Goal: Task Accomplishment & Management: Complete application form

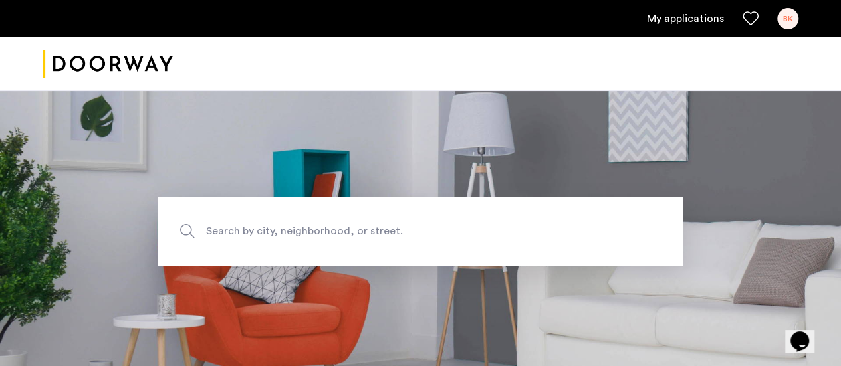
click at [795, 15] on div "BK" at bounding box center [787, 18] width 21 height 21
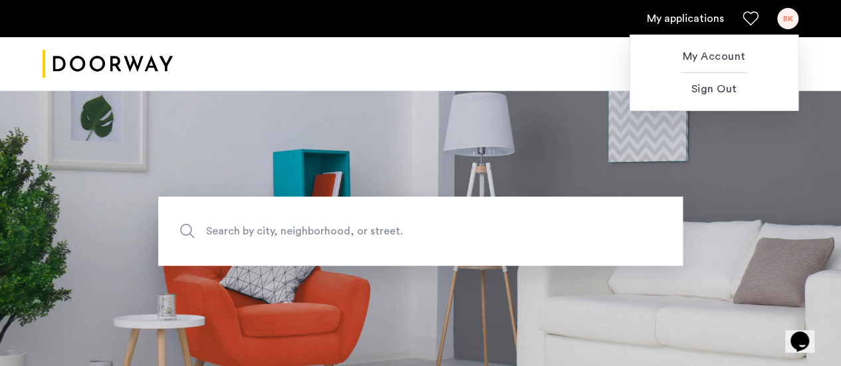
click at [706, 18] on div at bounding box center [420, 183] width 841 height 366
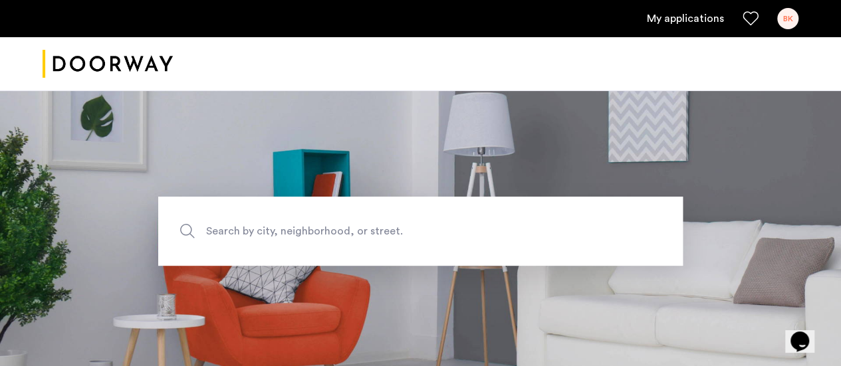
click at [782, 15] on div "BK" at bounding box center [787, 18] width 21 height 21
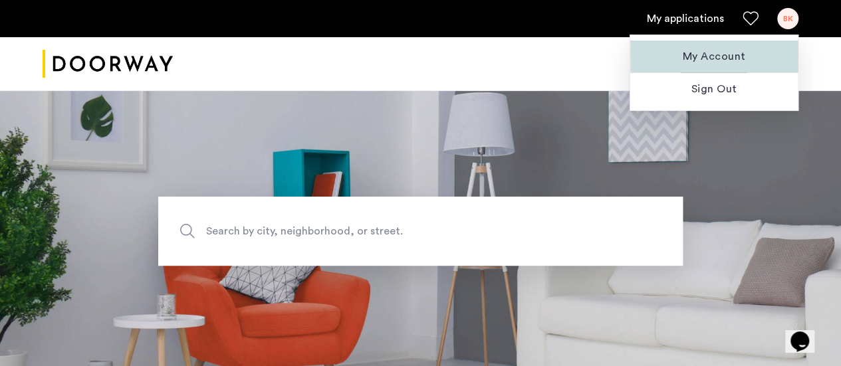
click at [685, 54] on span "My Account" at bounding box center [714, 57] width 146 height 16
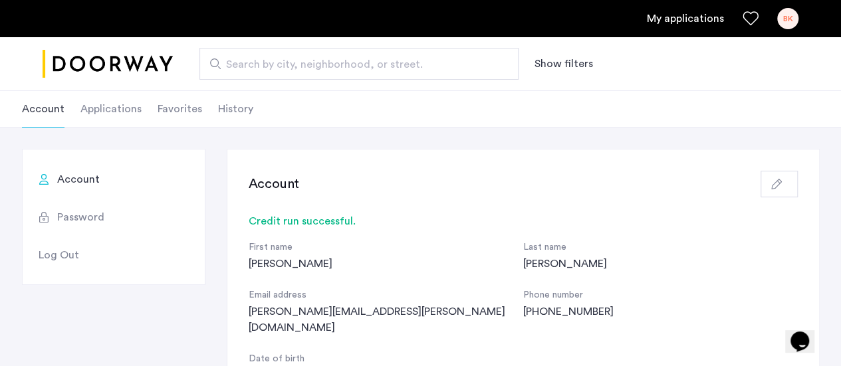
scroll to position [66, 0]
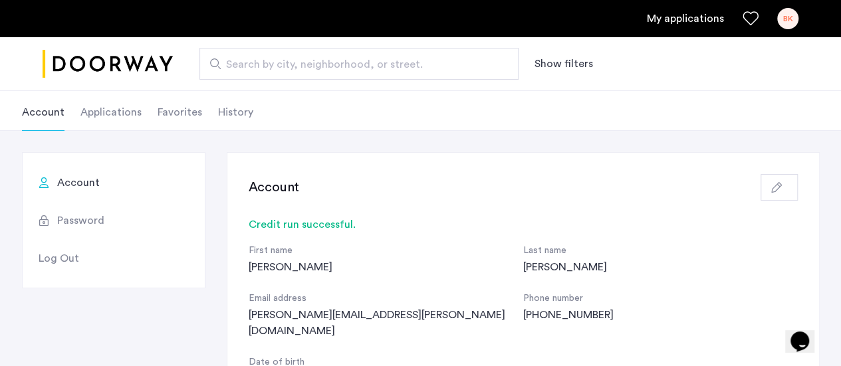
click at [126, 118] on li "Applications" at bounding box center [110, 112] width 61 height 37
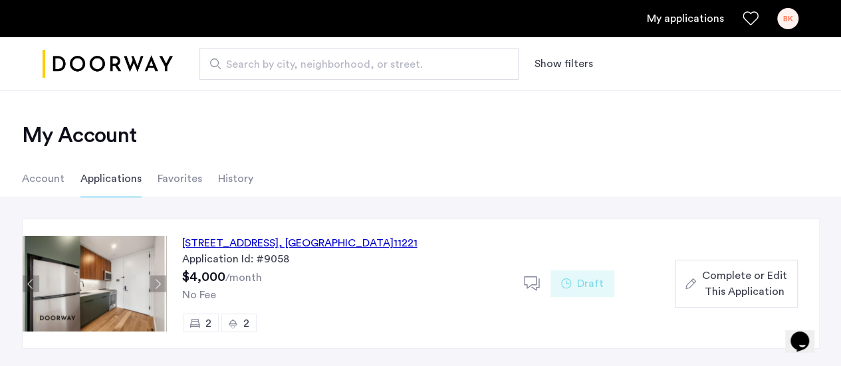
click at [727, 273] on span "Complete or Edit This Application" at bounding box center [743, 284] width 85 height 32
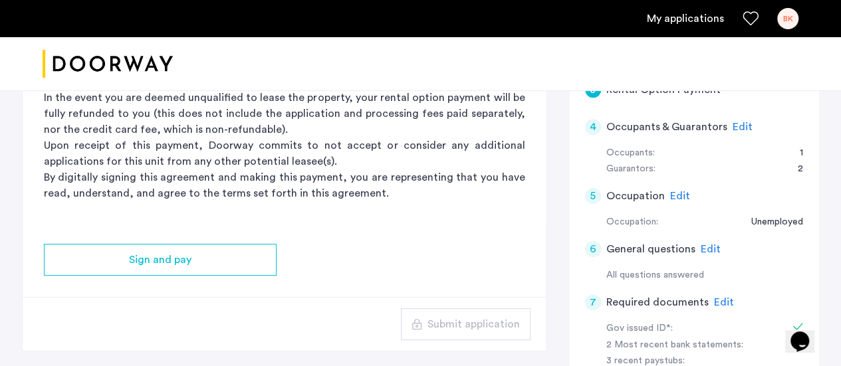
scroll to position [399, 0]
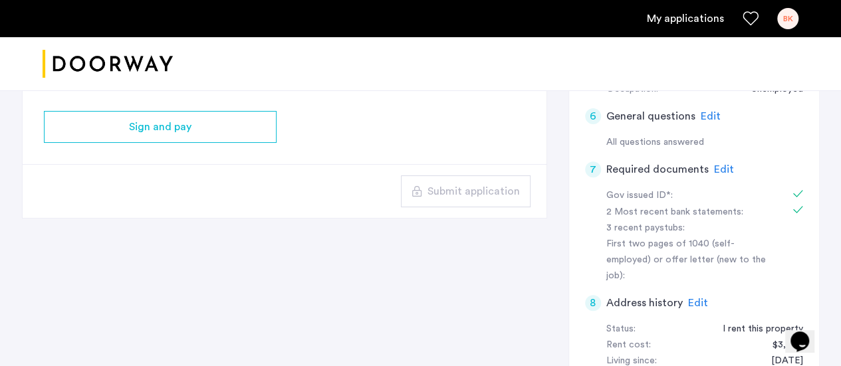
click at [718, 169] on span "Edit" at bounding box center [724, 169] width 20 height 11
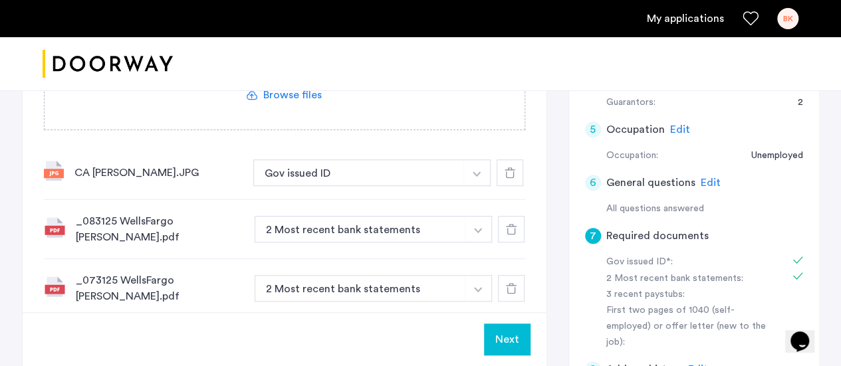
scroll to position [266, 0]
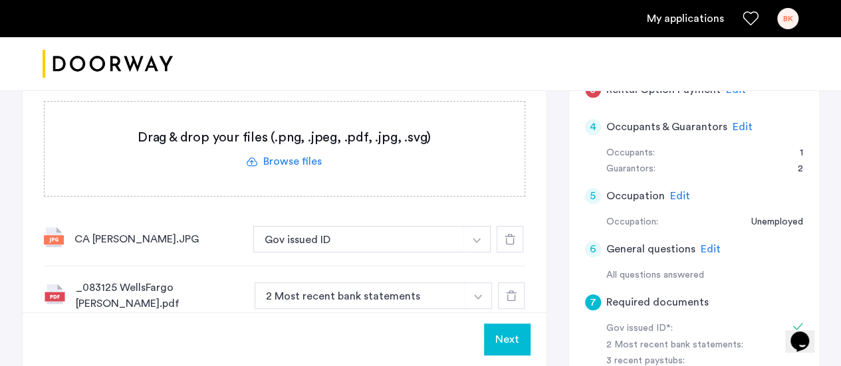
click at [732, 124] on span "Edit" at bounding box center [742, 127] width 20 height 11
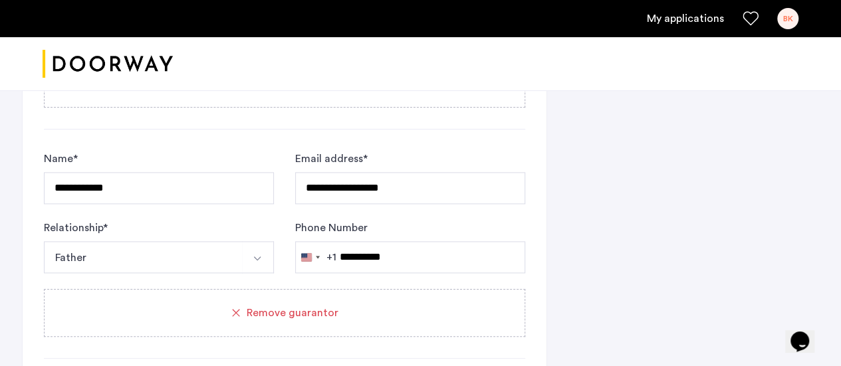
scroll to position [868, 0]
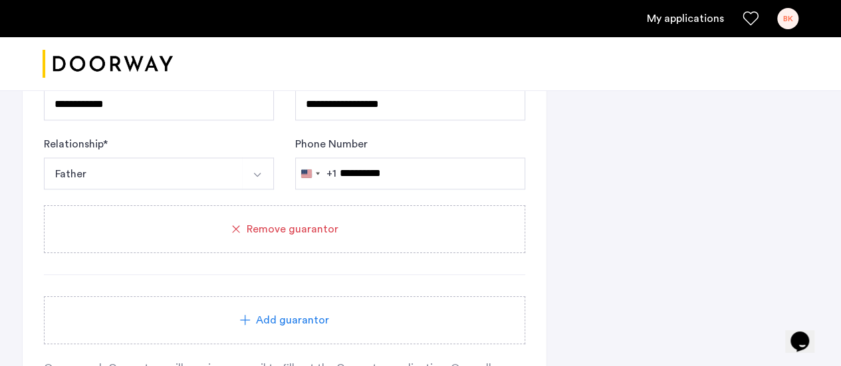
click at [304, 229] on span "Remove guarantor" at bounding box center [293, 229] width 92 height 16
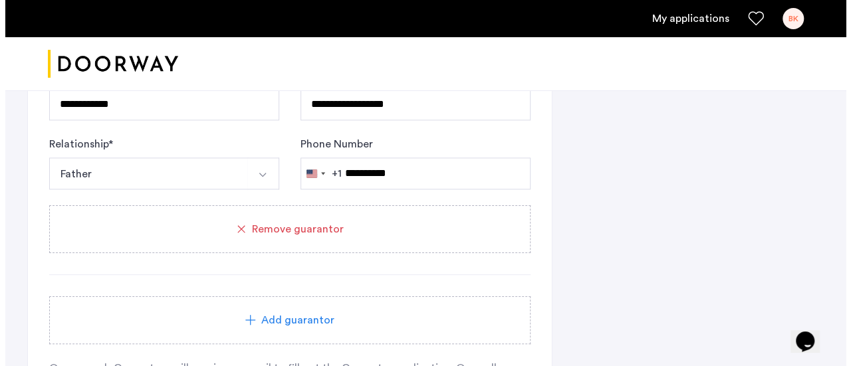
scroll to position [0, 0]
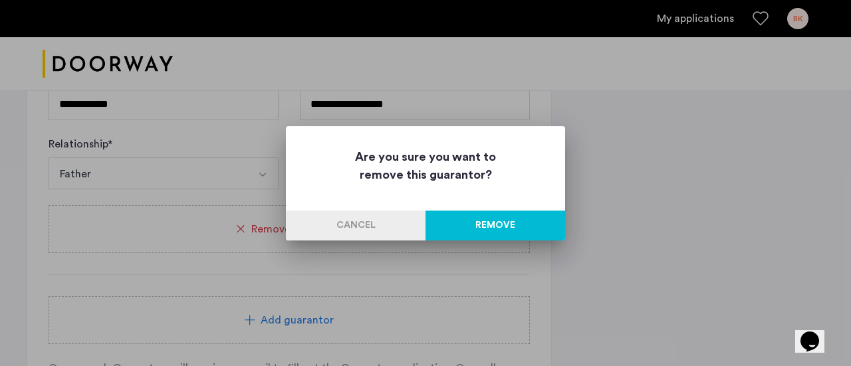
click at [481, 218] on button "Remove" at bounding box center [495, 226] width 140 height 30
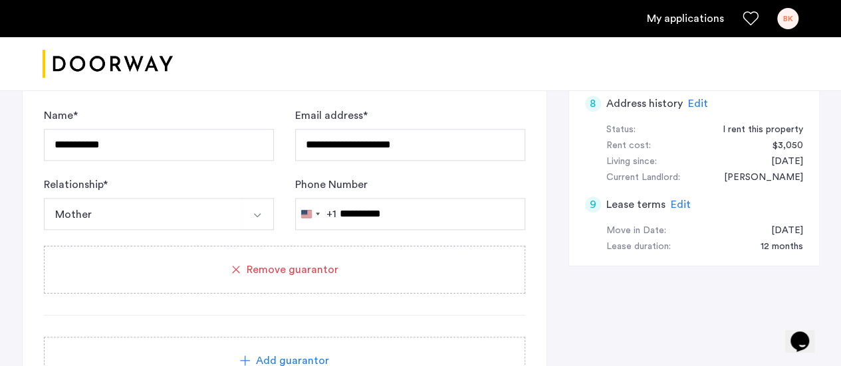
scroll to position [332, 0]
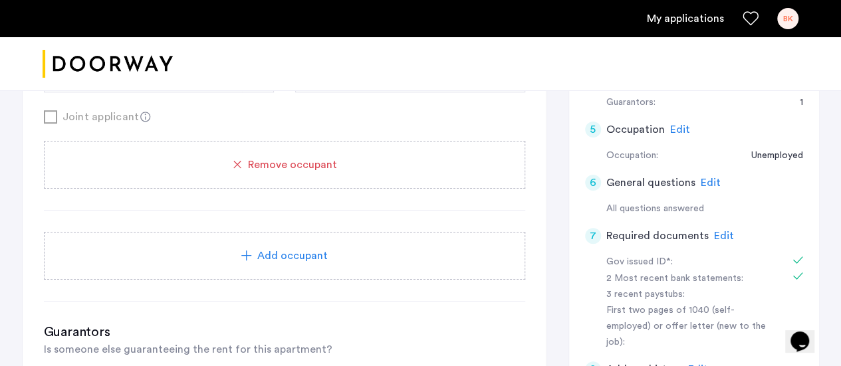
click at [672, 130] on span "Edit" at bounding box center [680, 129] width 20 height 11
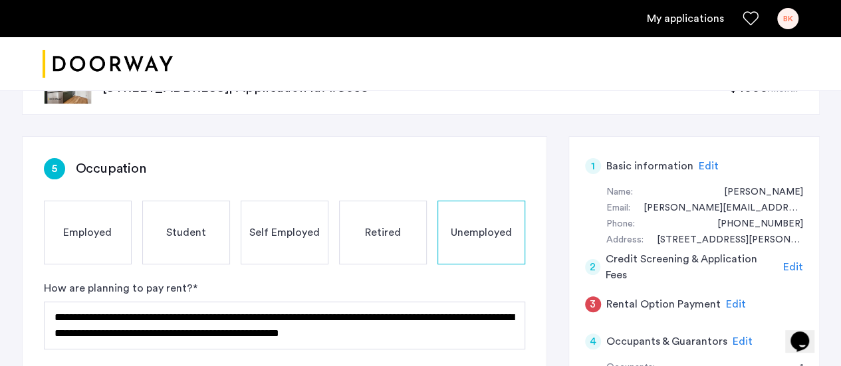
scroll to position [133, 0]
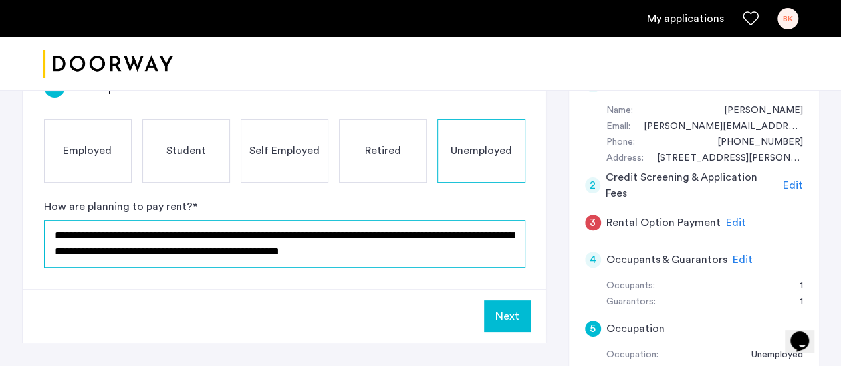
click at [521, 237] on textarea "**********" at bounding box center [284, 244] width 481 height 48
type textarea "**********"
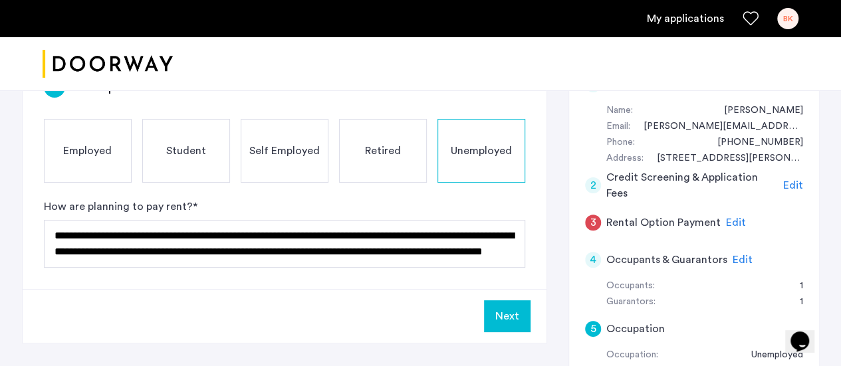
click at [502, 308] on button "Next" at bounding box center [507, 316] width 47 height 32
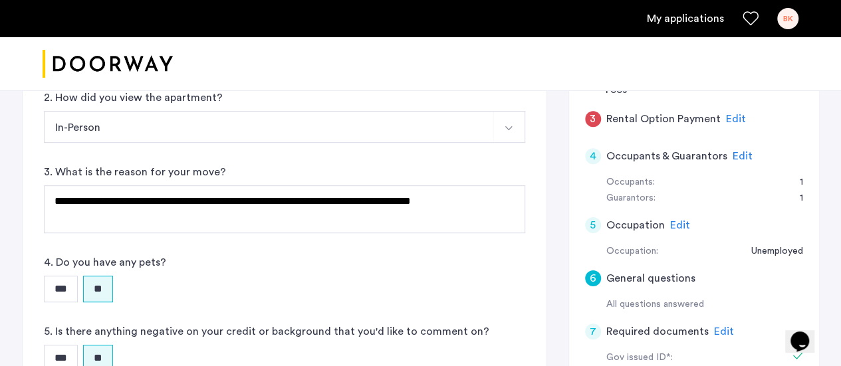
scroll to position [266, 0]
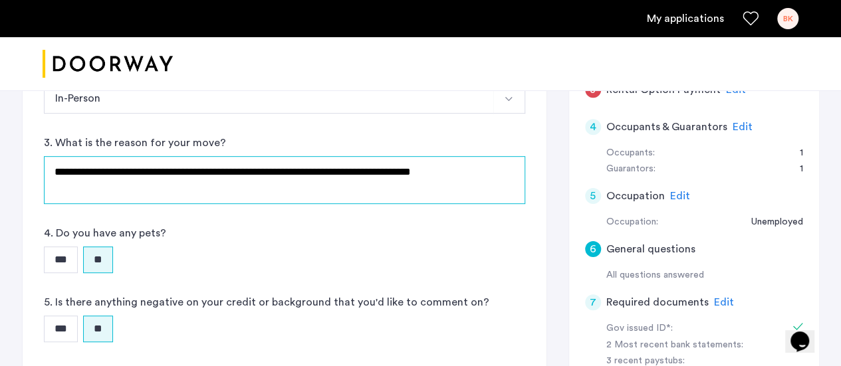
drag, startPoint x: 272, startPoint y: 170, endPoint x: 476, endPoint y: 177, distance: 204.8
click at [476, 177] on textarea "**********" at bounding box center [284, 180] width 481 height 48
click at [389, 188] on textarea "**********" at bounding box center [284, 180] width 481 height 48
click at [267, 170] on textarea "**********" at bounding box center [284, 180] width 481 height 48
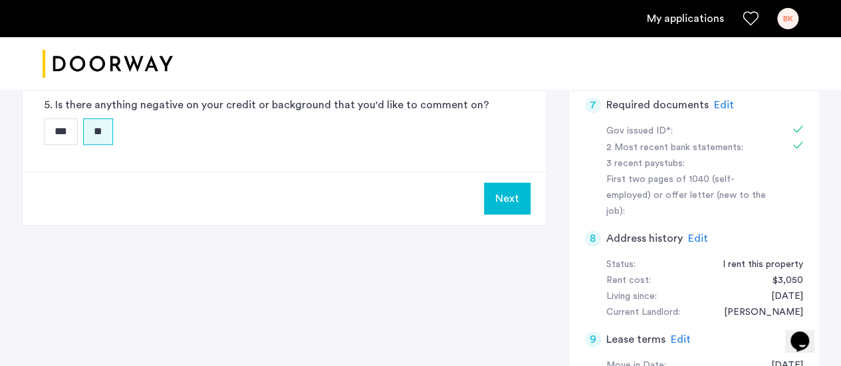
scroll to position [465, 0]
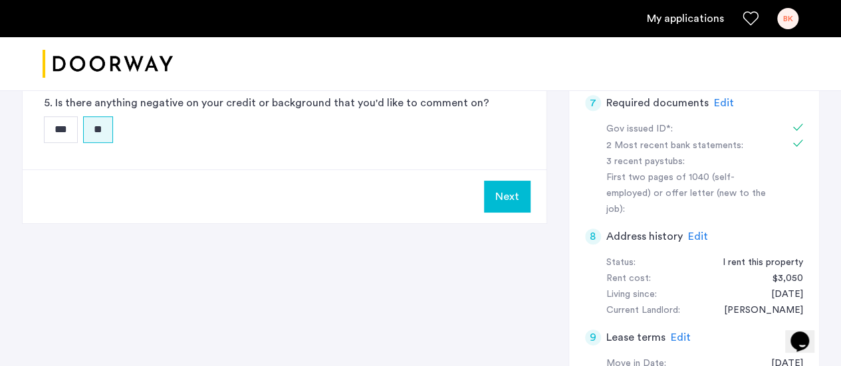
type textarea "**********"
click at [510, 193] on button "Next" at bounding box center [507, 197] width 47 height 32
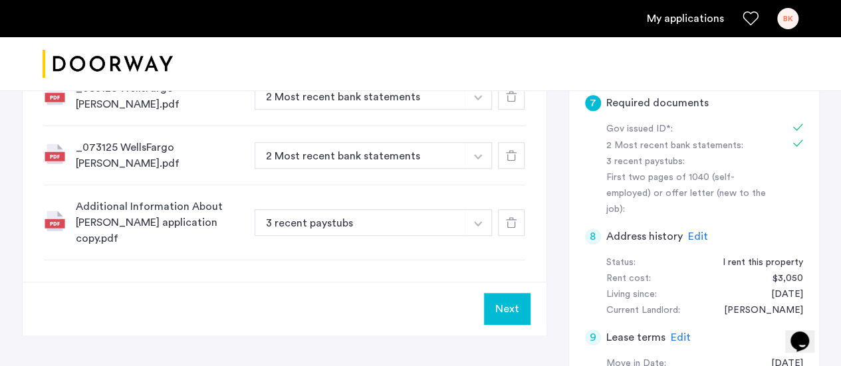
click at [478, 221] on img "button" at bounding box center [478, 223] width 8 height 5
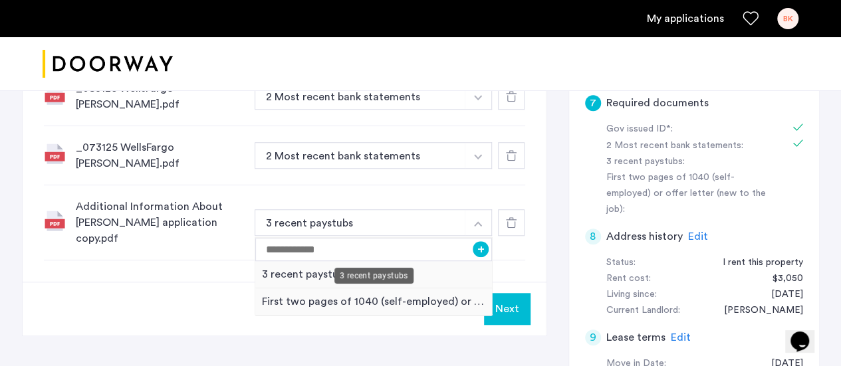
scroll to position [598, 0]
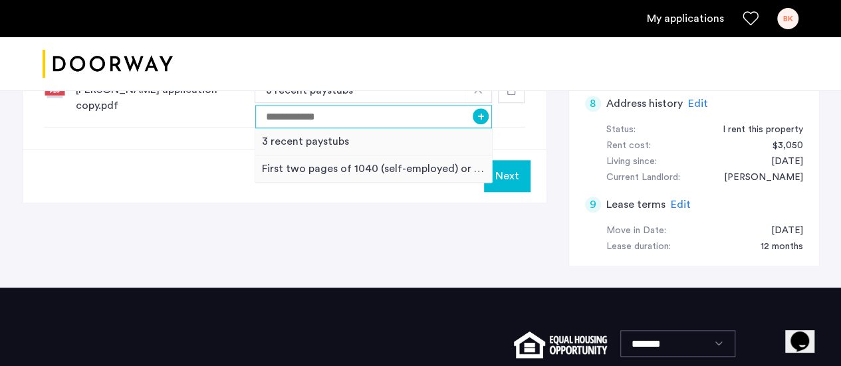
click at [391, 109] on input at bounding box center [373, 116] width 237 height 23
type input "**********"
click at [512, 160] on button "Next" at bounding box center [507, 176] width 47 height 32
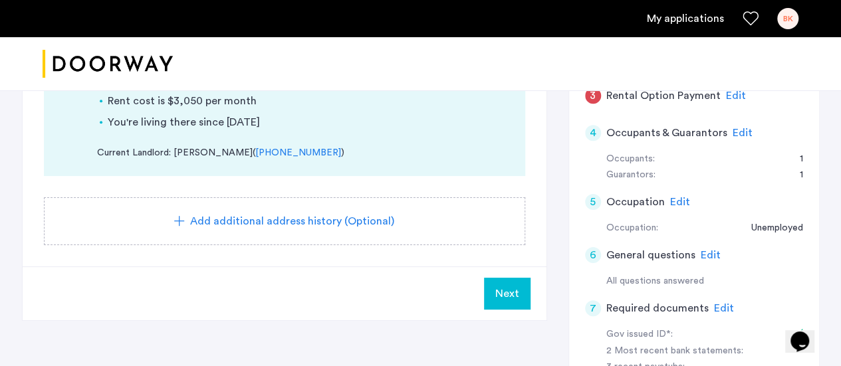
scroll to position [266, 0]
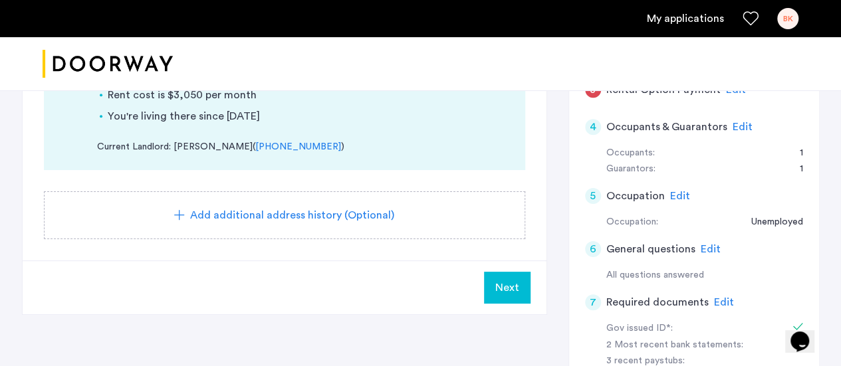
click at [493, 289] on button "Next" at bounding box center [507, 288] width 47 height 32
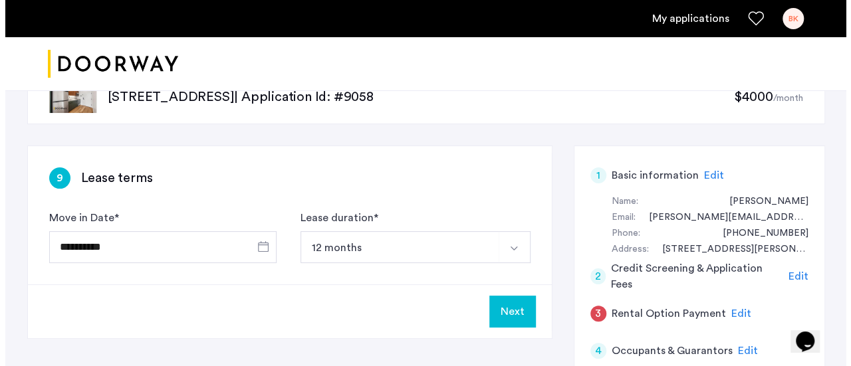
scroll to position [0, 0]
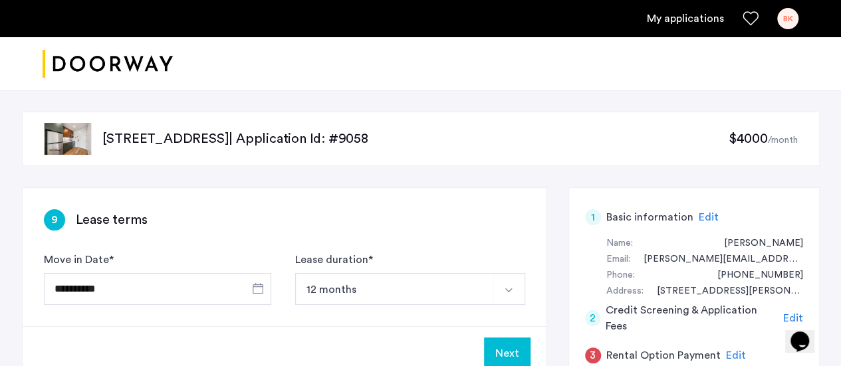
click at [785, 23] on div "BK" at bounding box center [787, 18] width 21 height 21
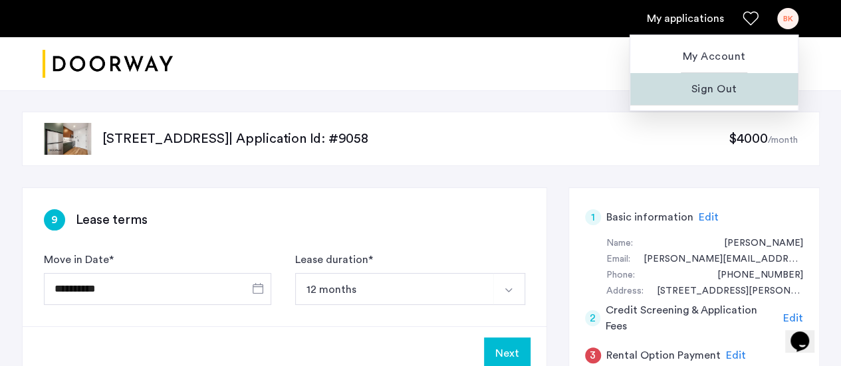
click at [707, 82] on span "Sign Out" at bounding box center [714, 89] width 146 height 16
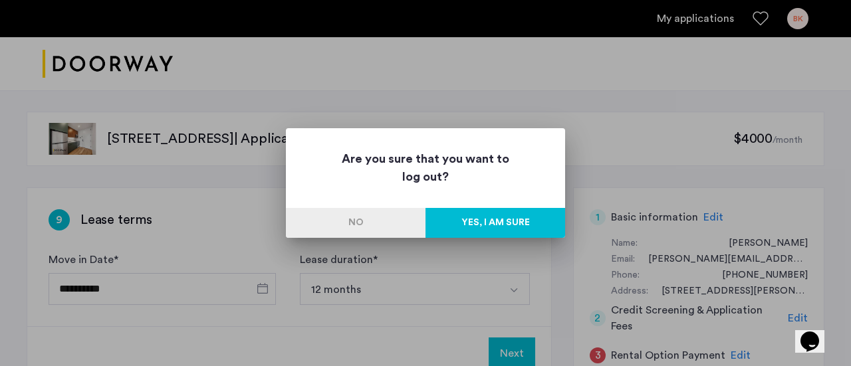
click at [500, 213] on button "Yes, I am sure" at bounding box center [495, 223] width 140 height 30
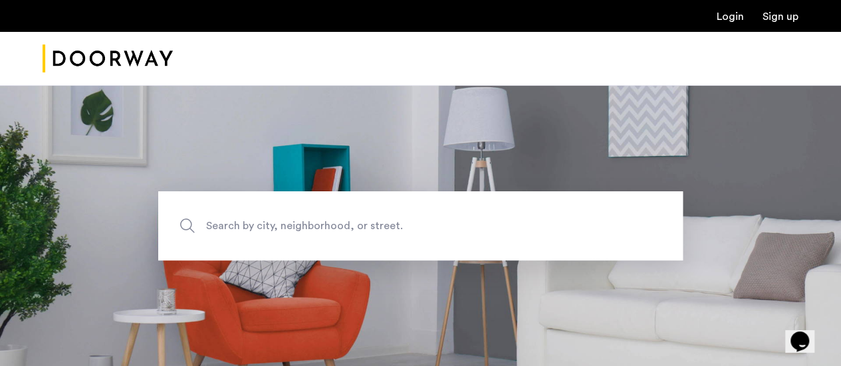
click at [732, 19] on link "Login" at bounding box center [729, 16] width 27 height 11
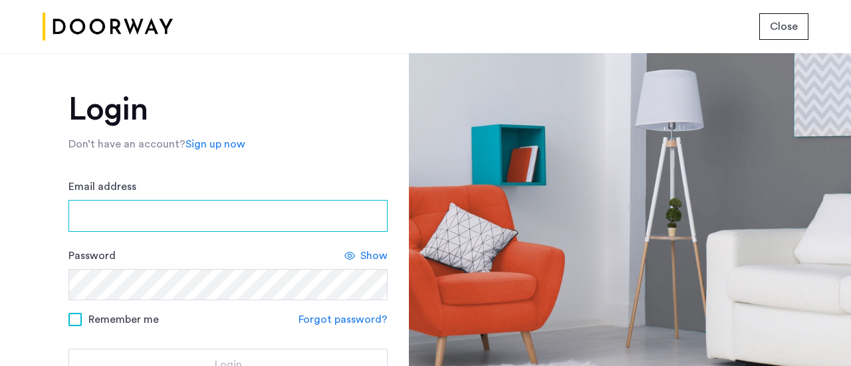
type input "**********"
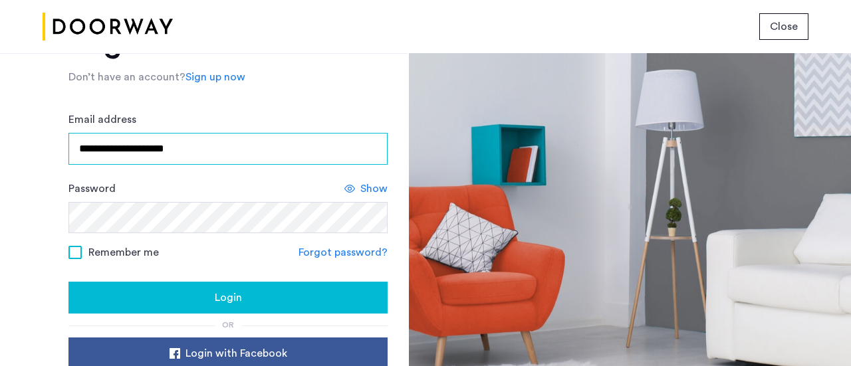
scroll to position [133, 0]
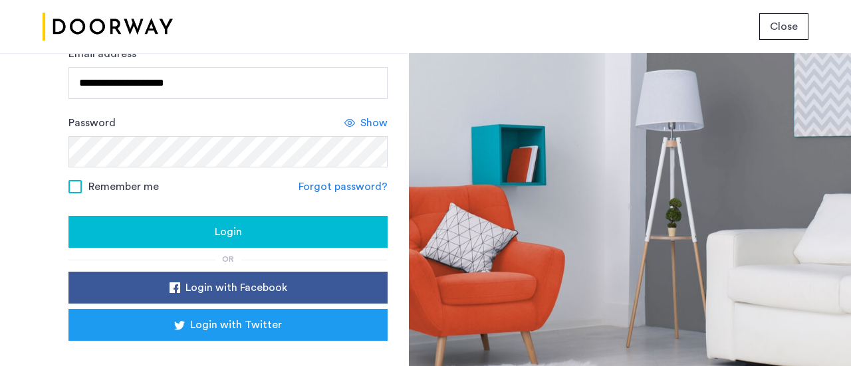
click at [231, 225] on span "Login" at bounding box center [228, 232] width 27 height 16
